Goal: Information Seeking & Learning: Find specific fact

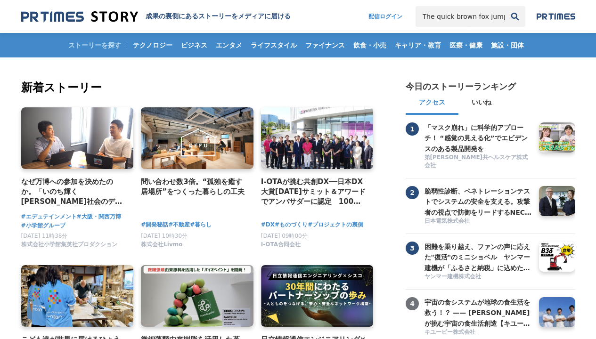
scroll to position [0, 66]
type input "The quick brown fox jumps over the lazy dog"
click at [505, 6] on button "検索" at bounding box center [515, 16] width 21 height 21
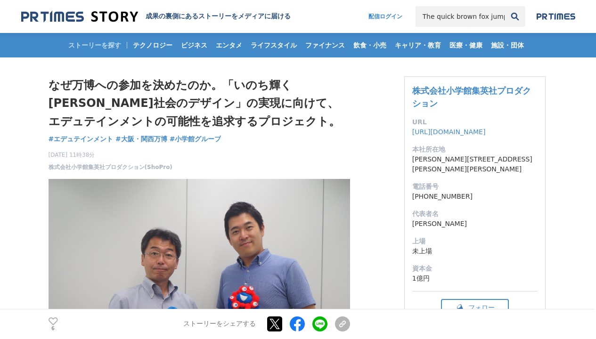
scroll to position [0, 66]
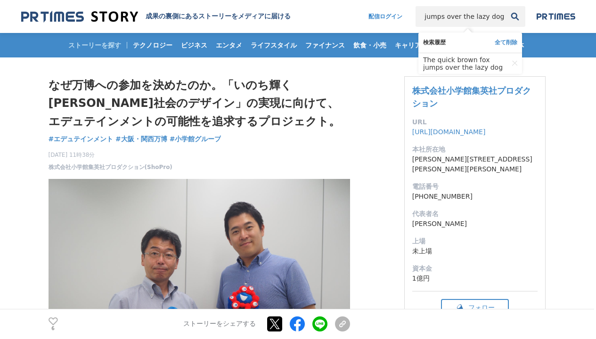
type input "The quick brown fox jumps over the lazy dog"
click at [505, 6] on button "検索" at bounding box center [515, 16] width 21 height 21
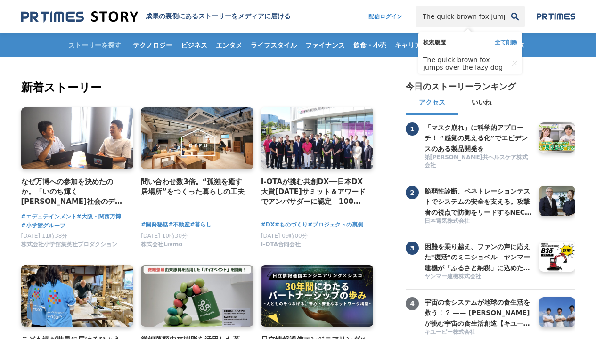
scroll to position [0, 66]
type input "The quick brown fox jumps over the lazy dog"
click at [505, 6] on button "検索" at bounding box center [515, 16] width 21 height 21
type input "The quick brown fox jumps over the lazy dog"
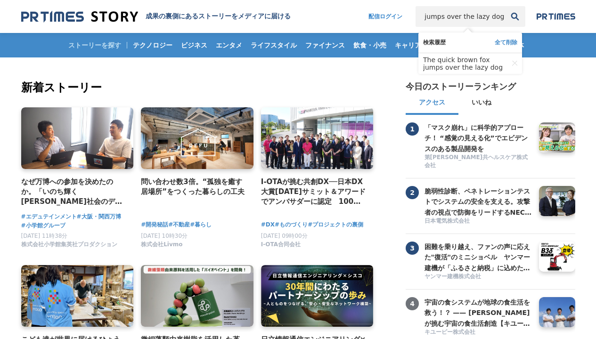
click at [505, 6] on button "検索" at bounding box center [515, 16] width 21 height 21
